Goal: Task Accomplishment & Management: Manage account settings

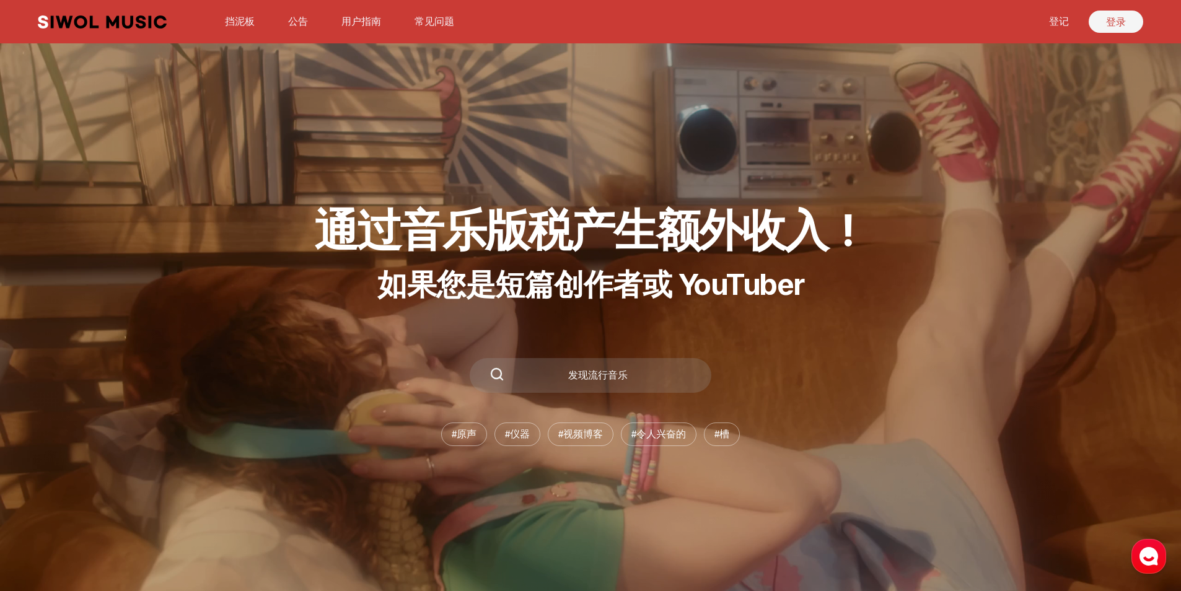
click at [1127, 18] on link "登录" at bounding box center [1116, 22] width 55 height 22
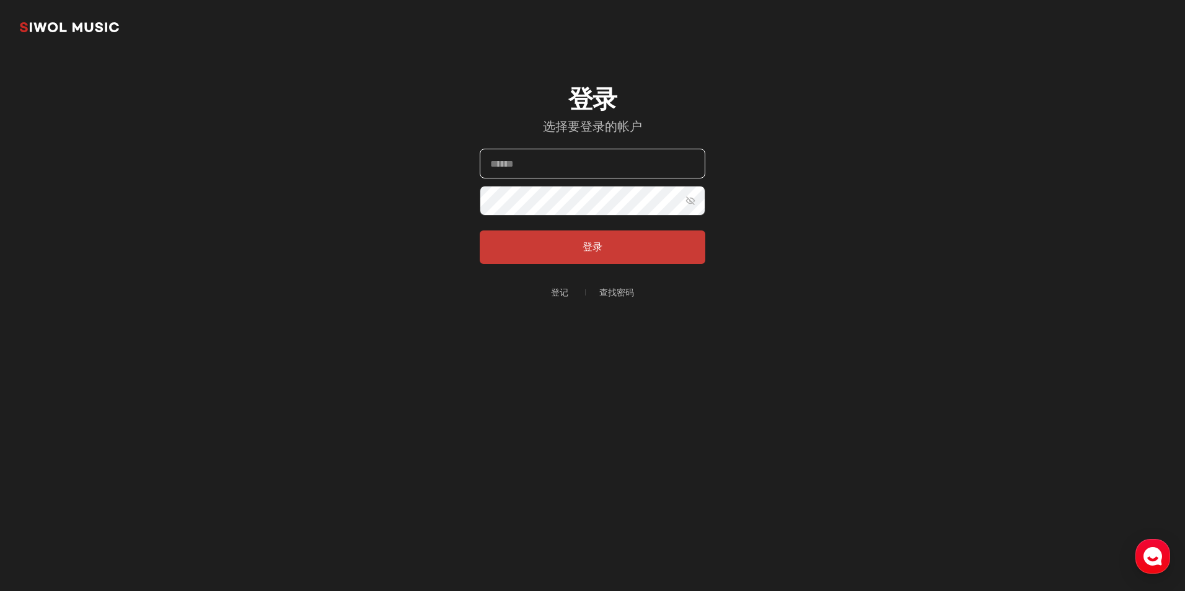
type input "**********"
click at [592, 247] on button "登录" at bounding box center [593, 247] width 226 height 33
